Goal: Transaction & Acquisition: Subscribe to service/newsletter

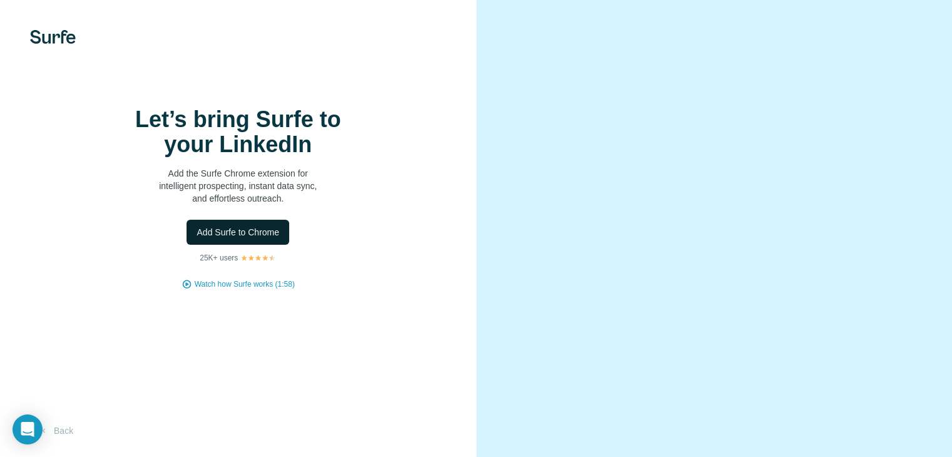
click at [240, 238] on span "Add Surfe to Chrome" at bounding box center [238, 232] width 83 height 13
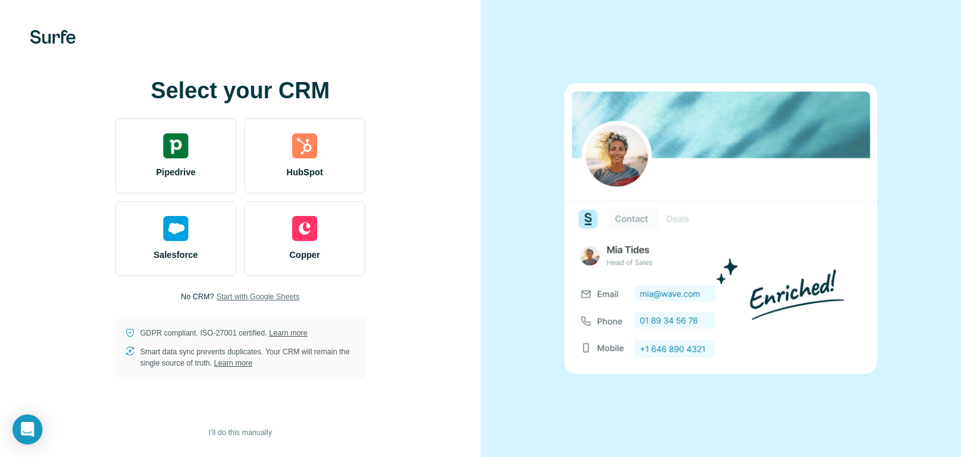
click at [239, 295] on span "Start with Google Sheets" at bounding box center [258, 296] width 83 height 11
click at [265, 295] on span "Start with Google Sheets" at bounding box center [258, 296] width 83 height 11
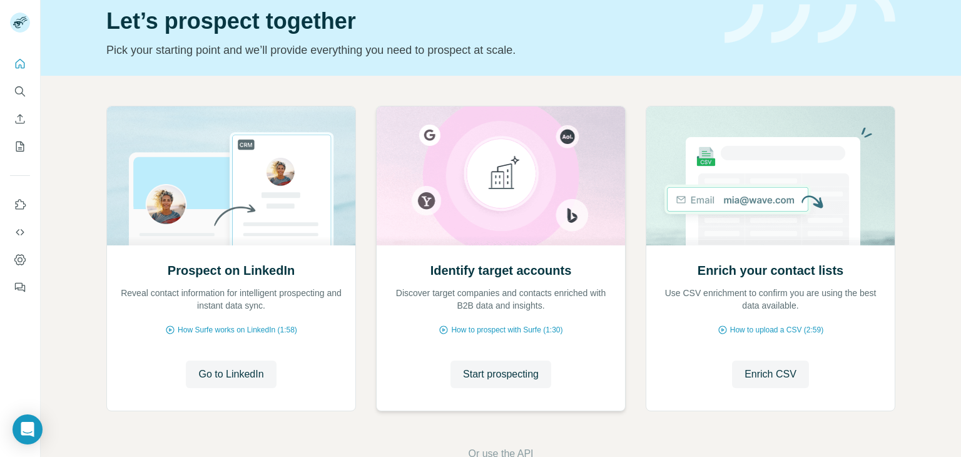
scroll to position [84, 0]
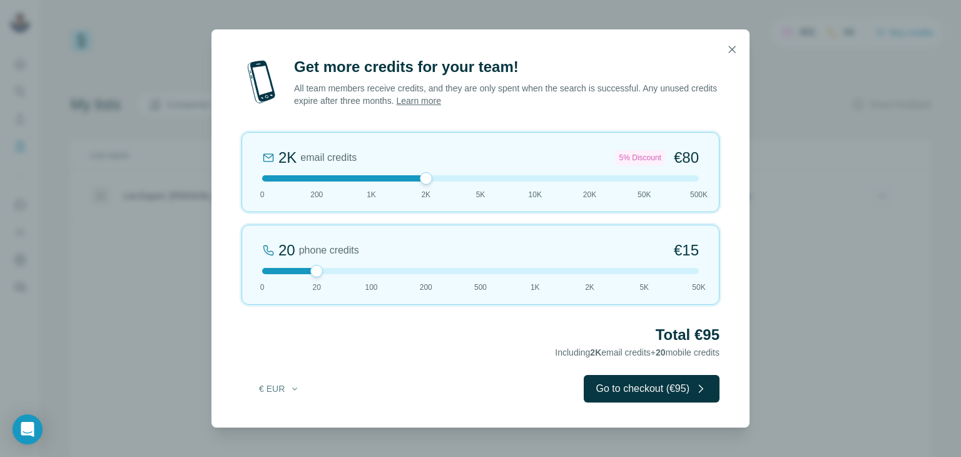
drag, startPoint x: 317, startPoint y: 181, endPoint x: 408, endPoint y: 181, distance: 91.4
click at [408, 181] on div at bounding box center [480, 178] width 437 height 6
drag, startPoint x: 315, startPoint y: 270, endPoint x: 238, endPoint y: 269, distance: 77.6
click at [238, 269] on div "Get more credits for your team! All team members receive credits, and they are …" at bounding box center [481, 242] width 538 height 371
drag, startPoint x: 423, startPoint y: 181, endPoint x: 376, endPoint y: 184, distance: 47.7
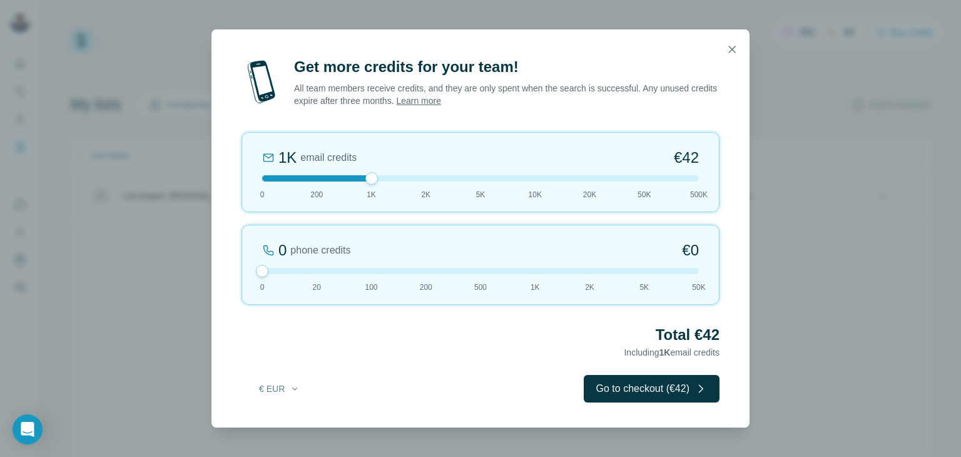
click at [376, 184] on div "1K email credits €42 0 200 1K 2K 5K 10K 20K 50K 500K" at bounding box center [481, 172] width 478 height 80
drag, startPoint x: 372, startPoint y: 182, endPoint x: 386, endPoint y: 183, distance: 13.3
click at [386, 183] on div "1K email credits €42 0 200 1K 2K 5K 10K 20K 50K 500K" at bounding box center [481, 172] width 478 height 80
click at [732, 50] on icon "button" at bounding box center [732, 49] width 7 height 7
